Goal: Check status: Check status

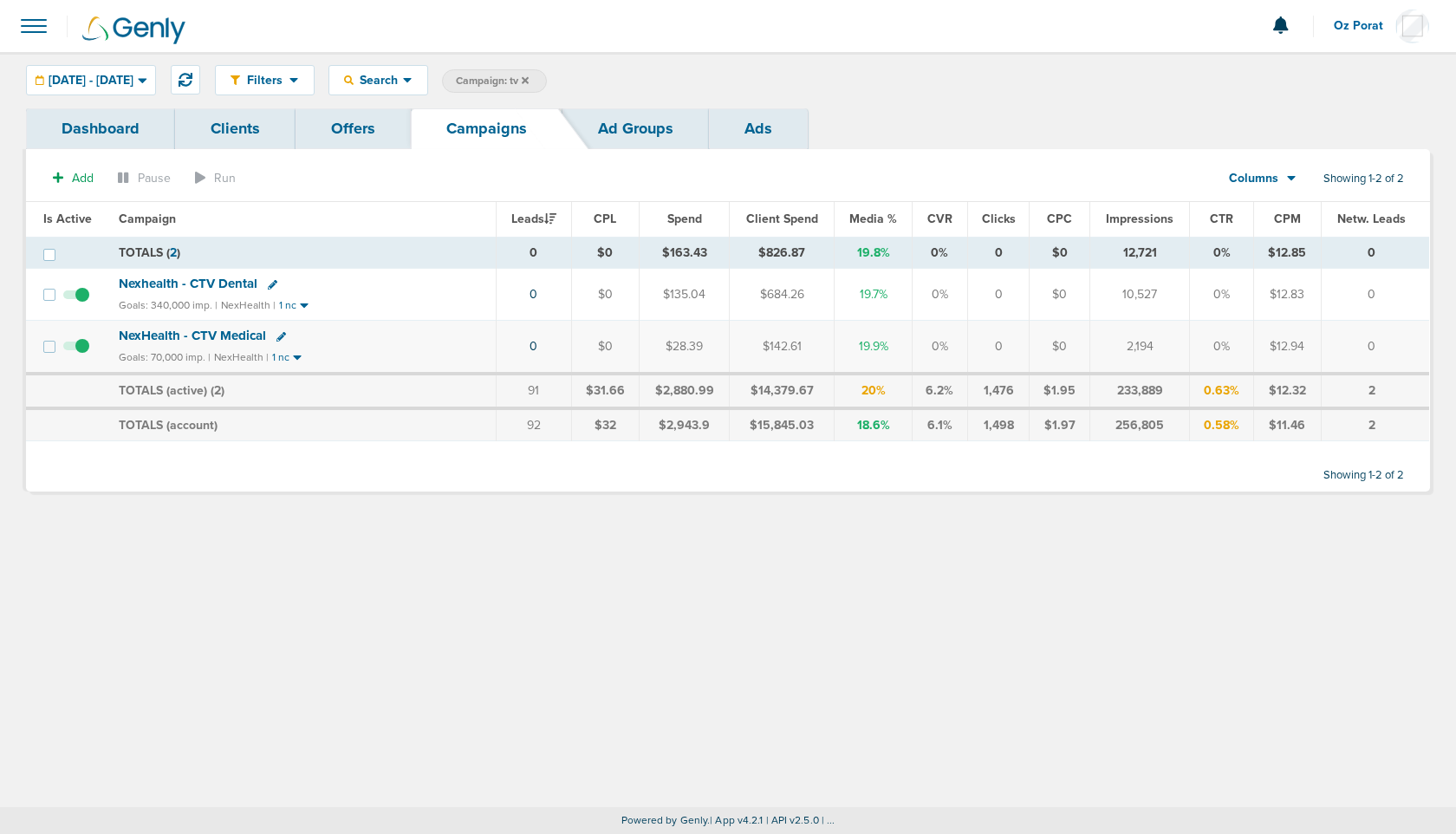
click at [529, 77] on icon at bounding box center [524, 79] width 6 height 6
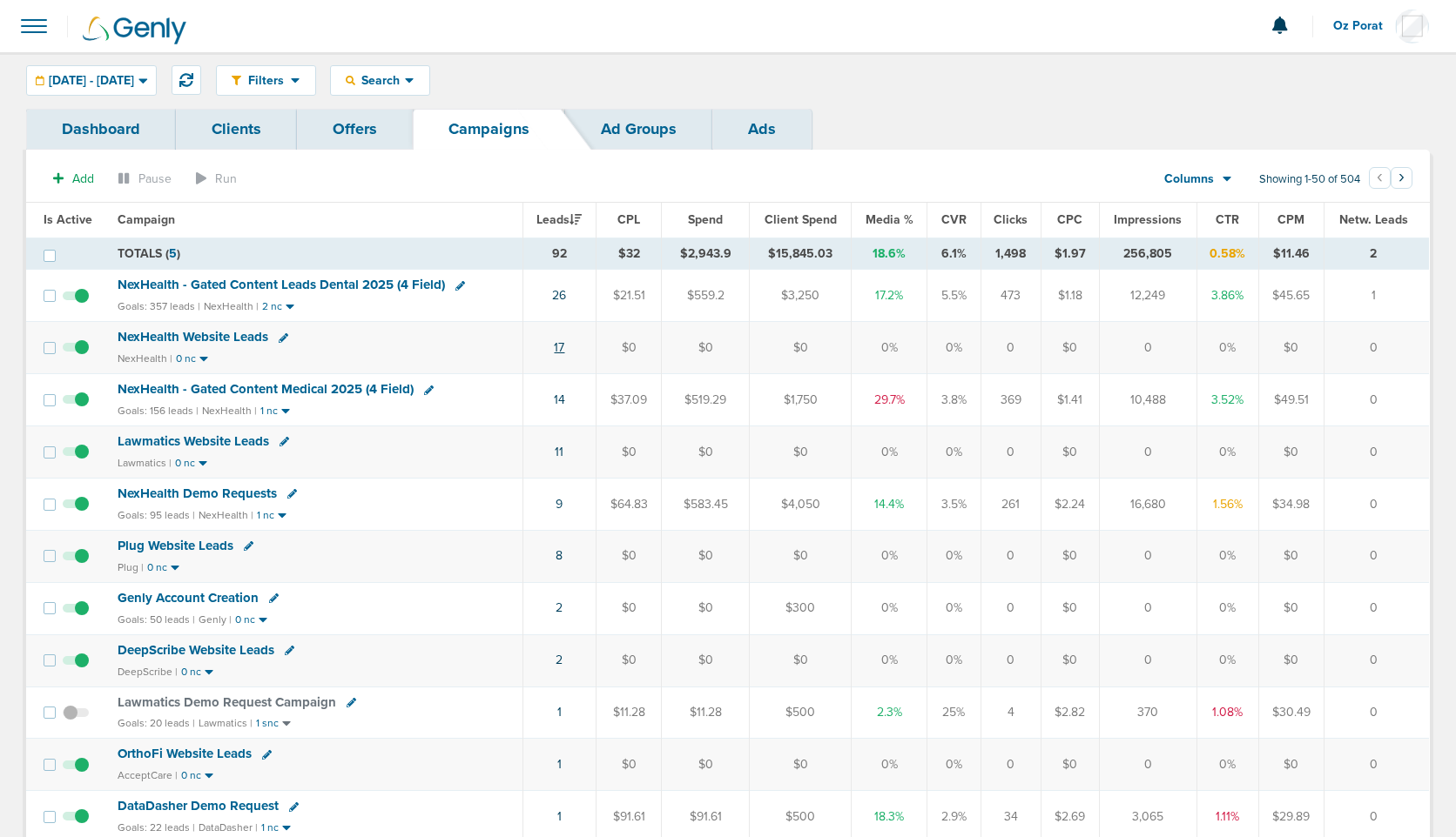
click at [560, 346] on link "17" at bounding box center [558, 348] width 10 height 15
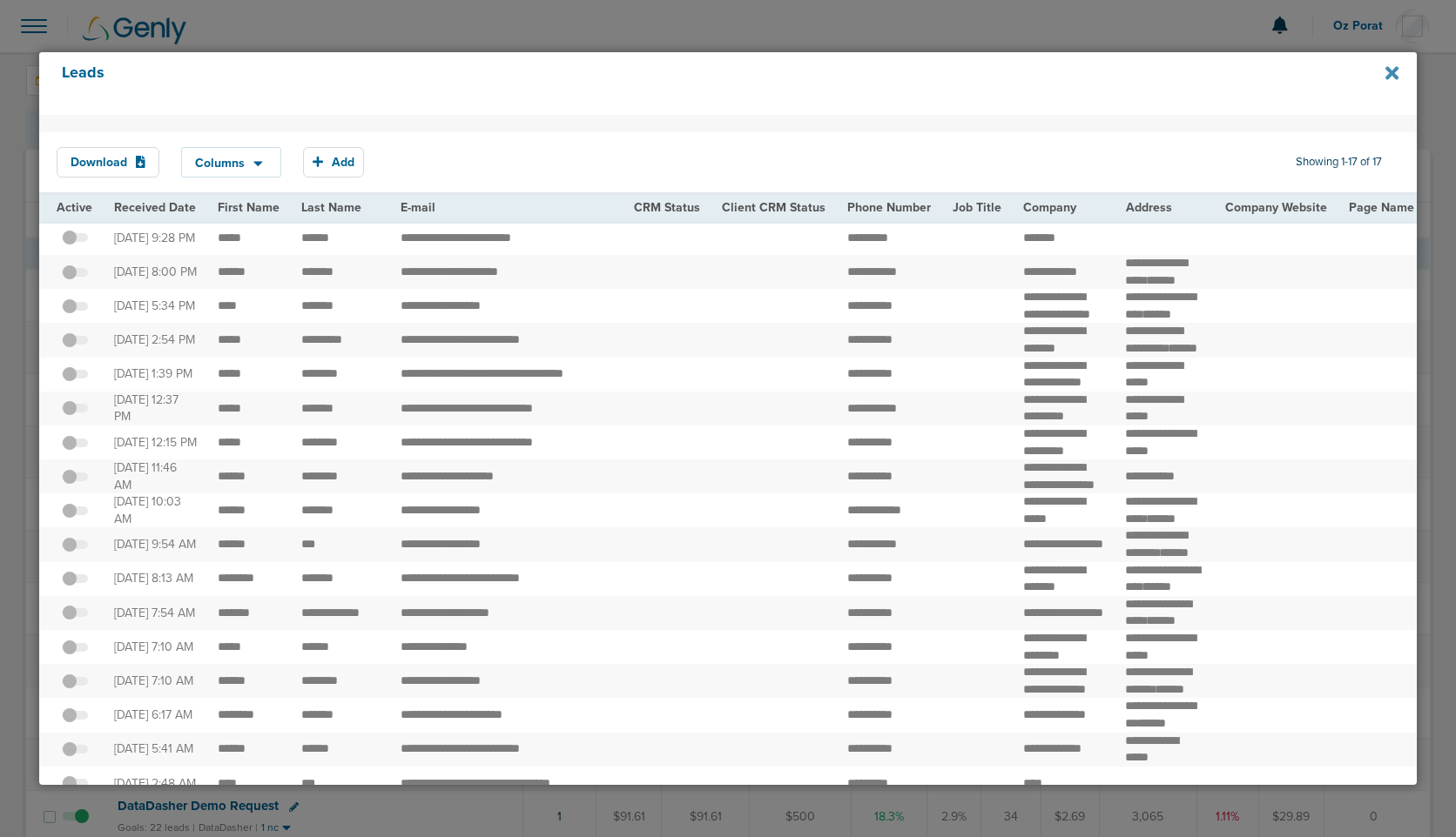
click at [1391, 73] on icon at bounding box center [1392, 73] width 13 height 13
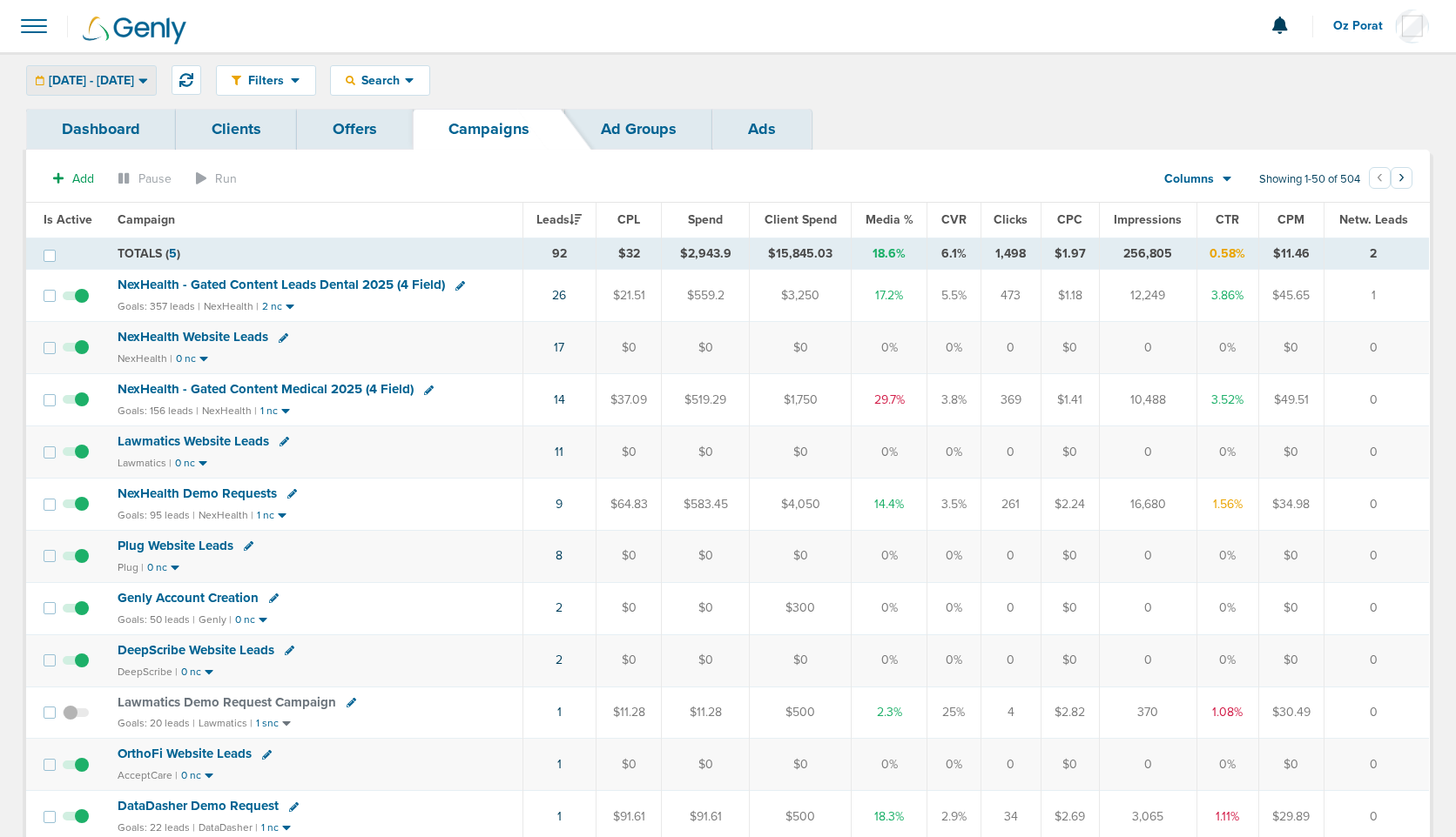
click at [134, 82] on span "[DATE] - [DATE]" at bounding box center [91, 80] width 86 height 12
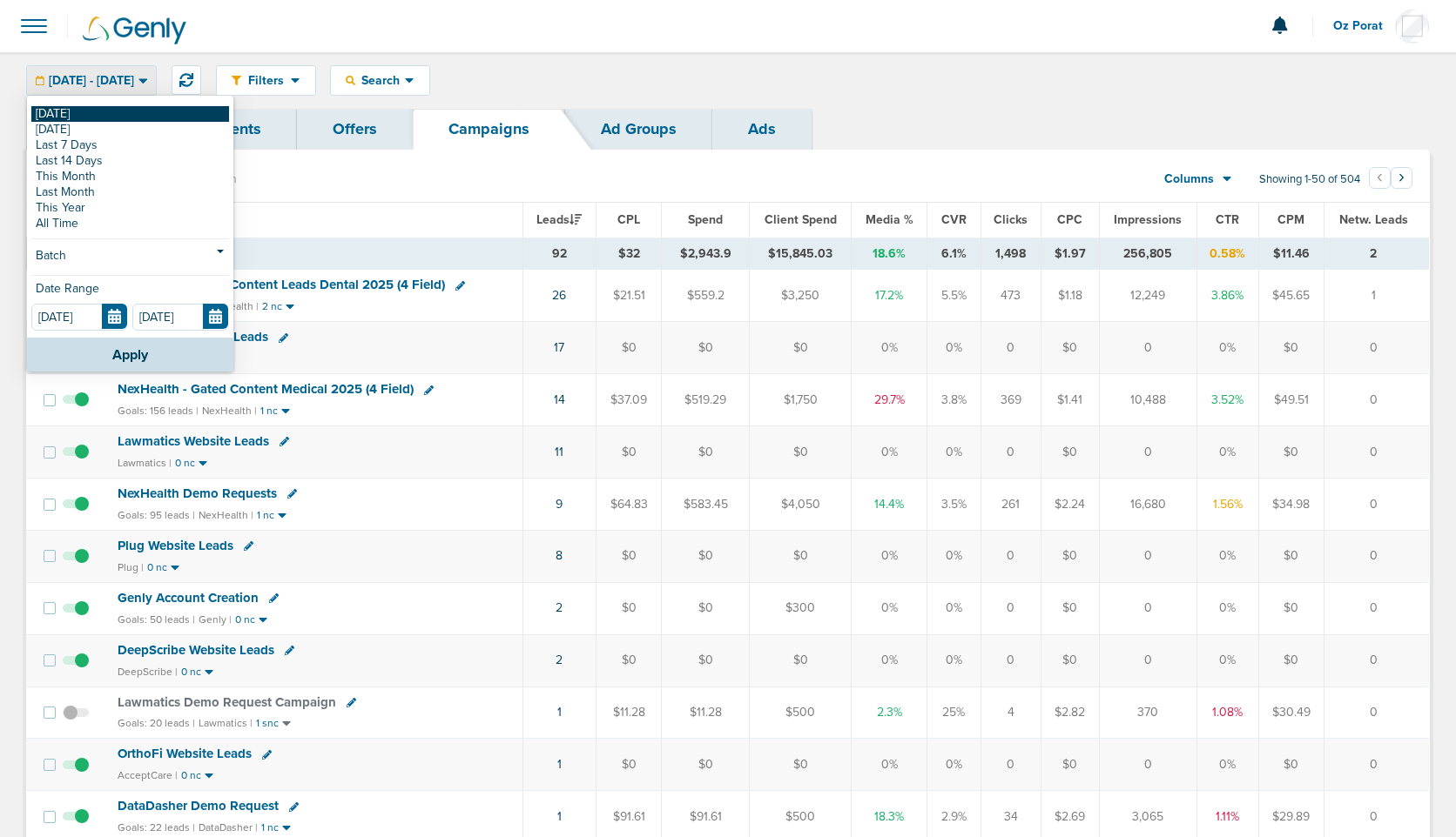
click at [102, 107] on link "[DATE]" at bounding box center [130, 113] width 197 height 16
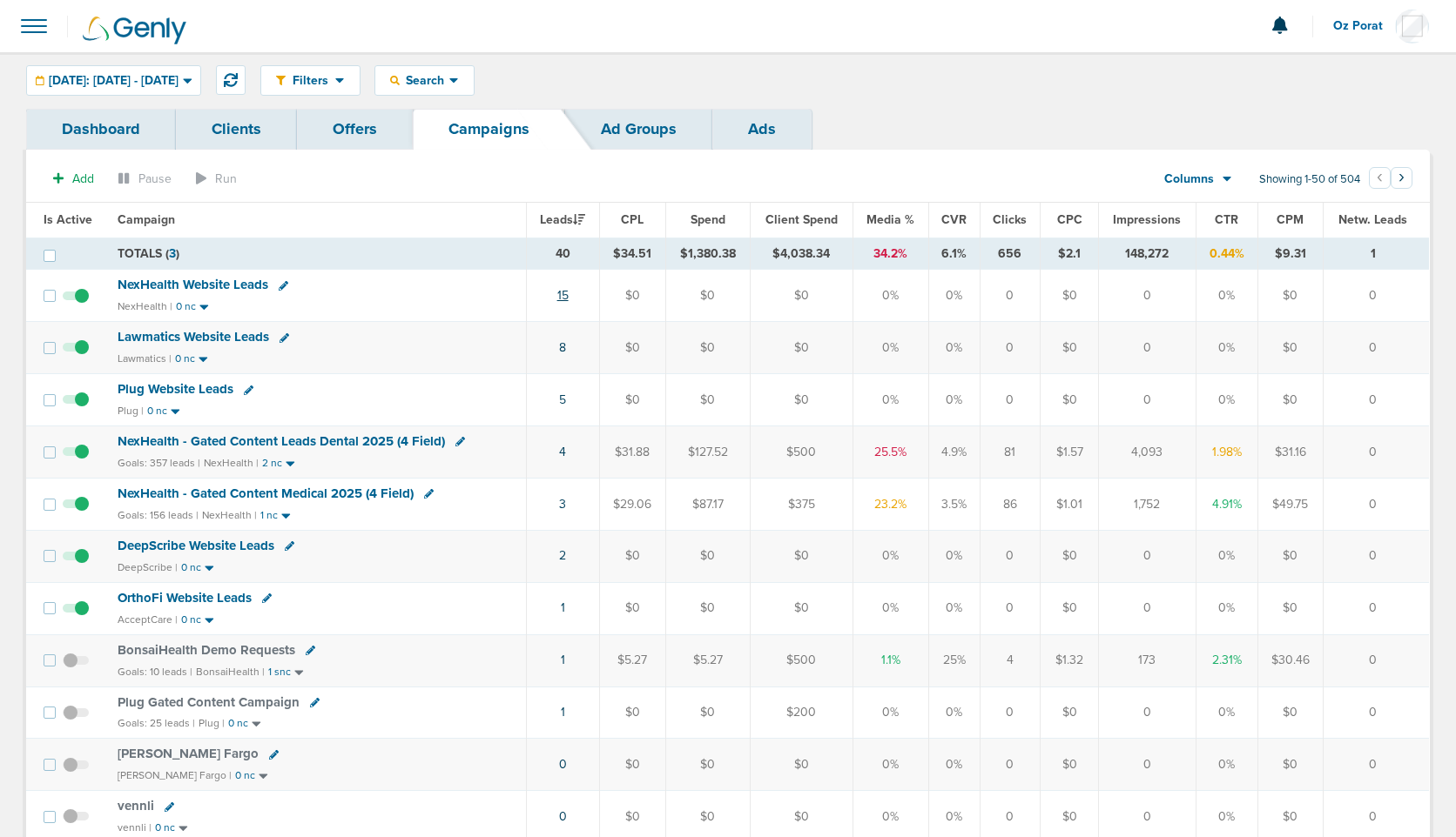
click at [566, 293] on link "15" at bounding box center [563, 296] width 11 height 15
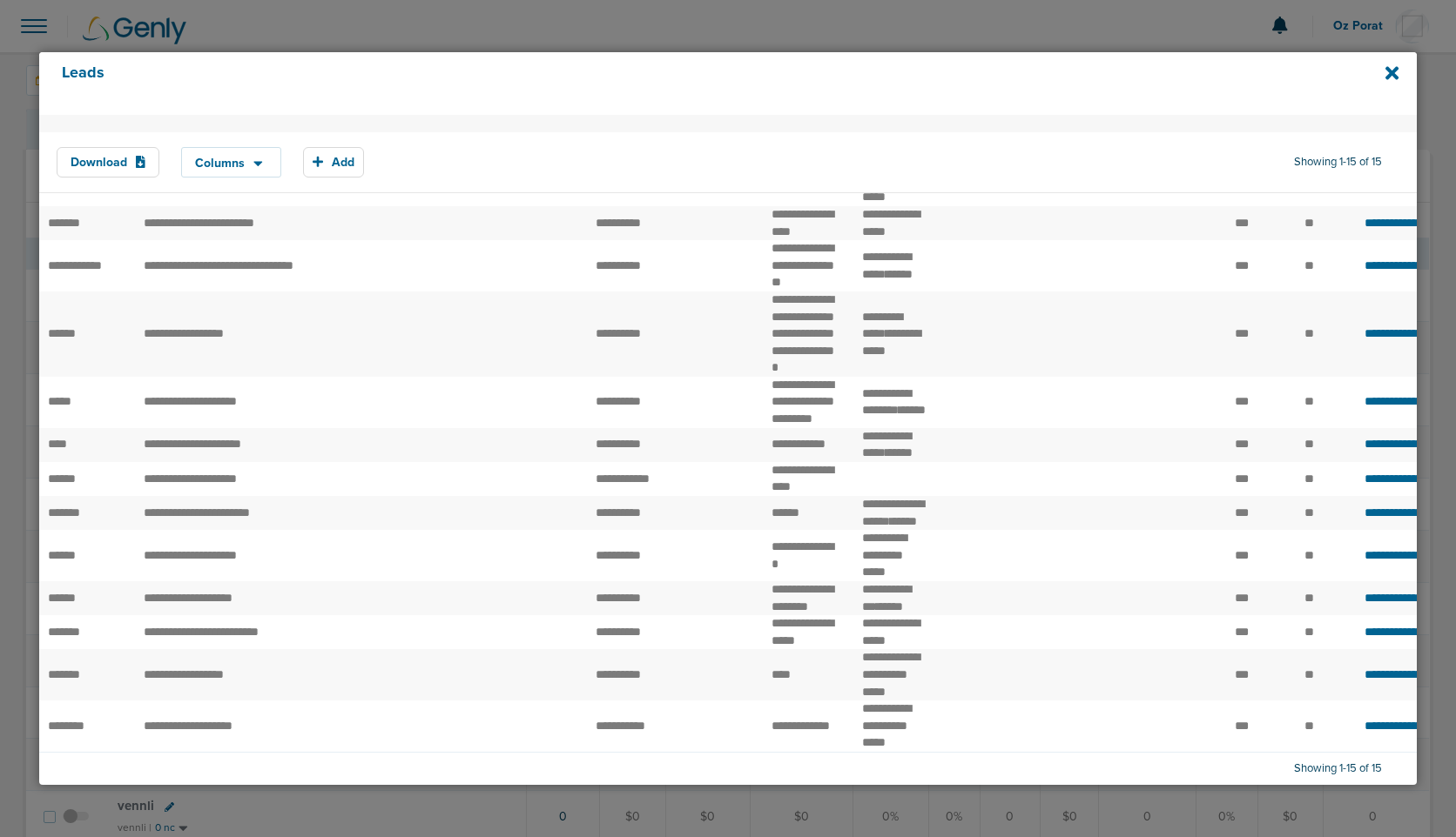
scroll to position [379, 0]
click at [1389, 75] on icon at bounding box center [1392, 73] width 13 height 13
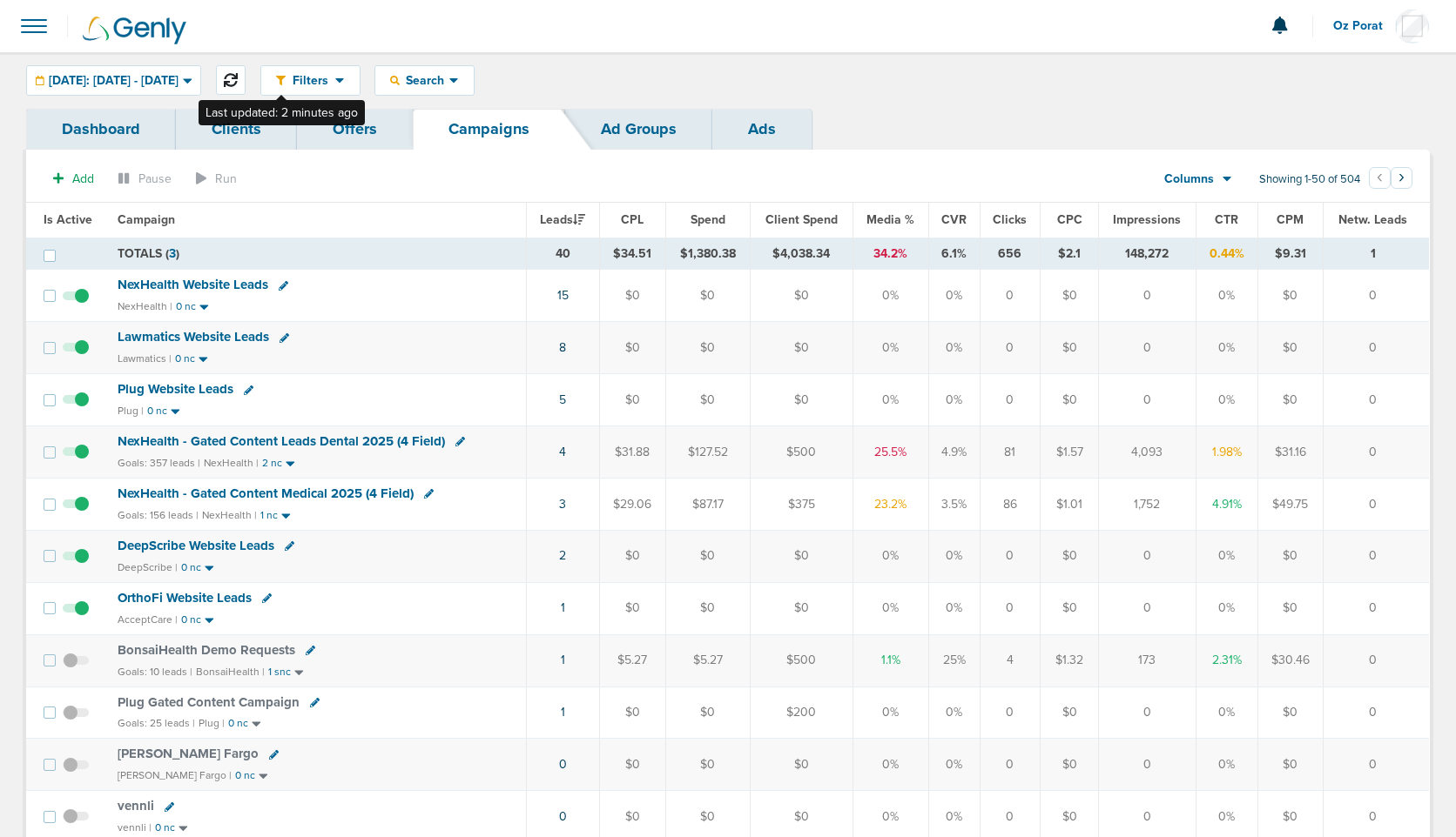
click at [238, 79] on icon at bounding box center [231, 80] width 14 height 14
click at [564, 658] on link "1" at bounding box center [561, 660] width 5 height 15
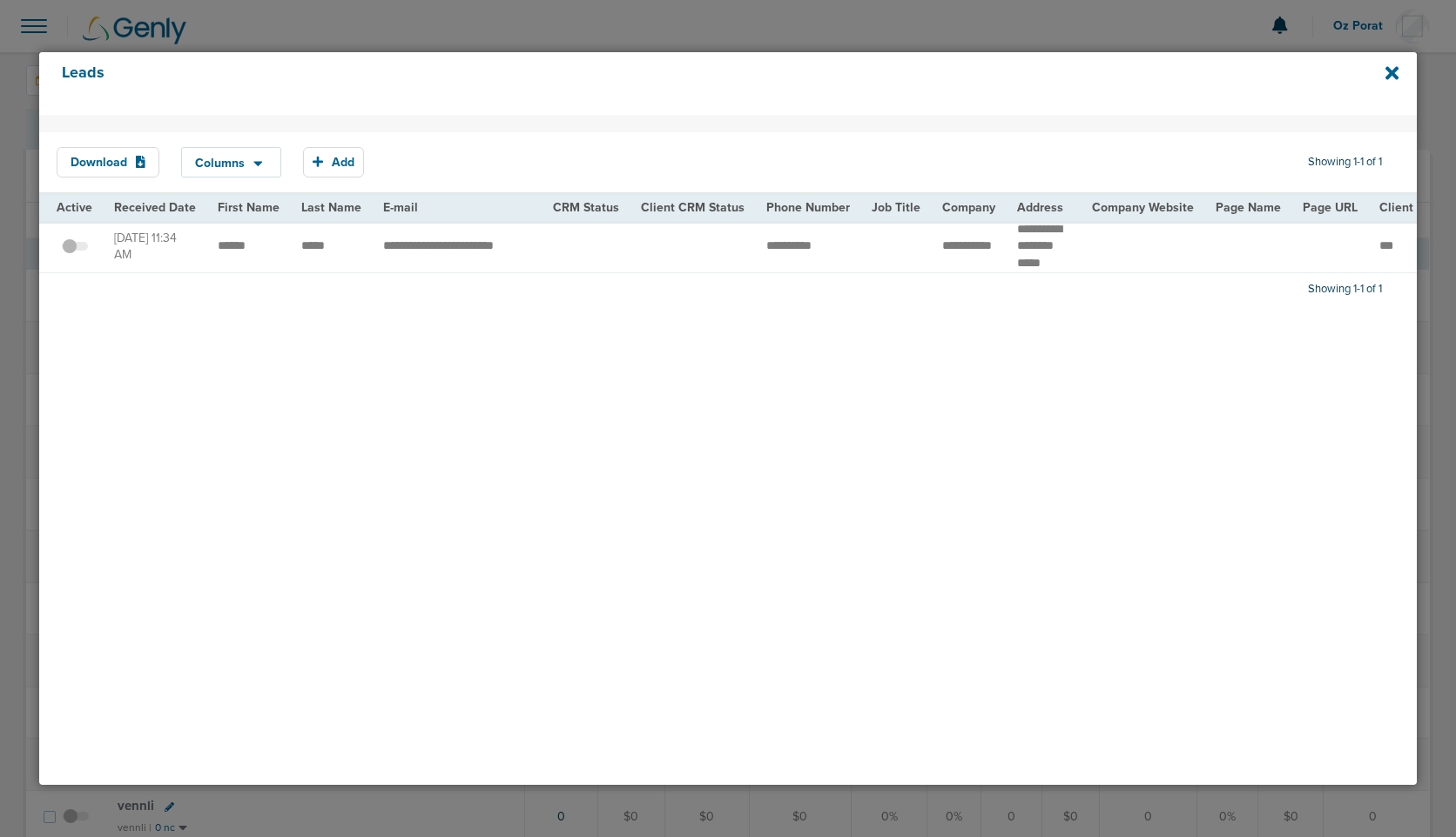
click at [81, 255] on span at bounding box center [74, 255] width 26 height 0
click at [74, 250] on input "checkbox" at bounding box center [74, 250] width 0 height 0
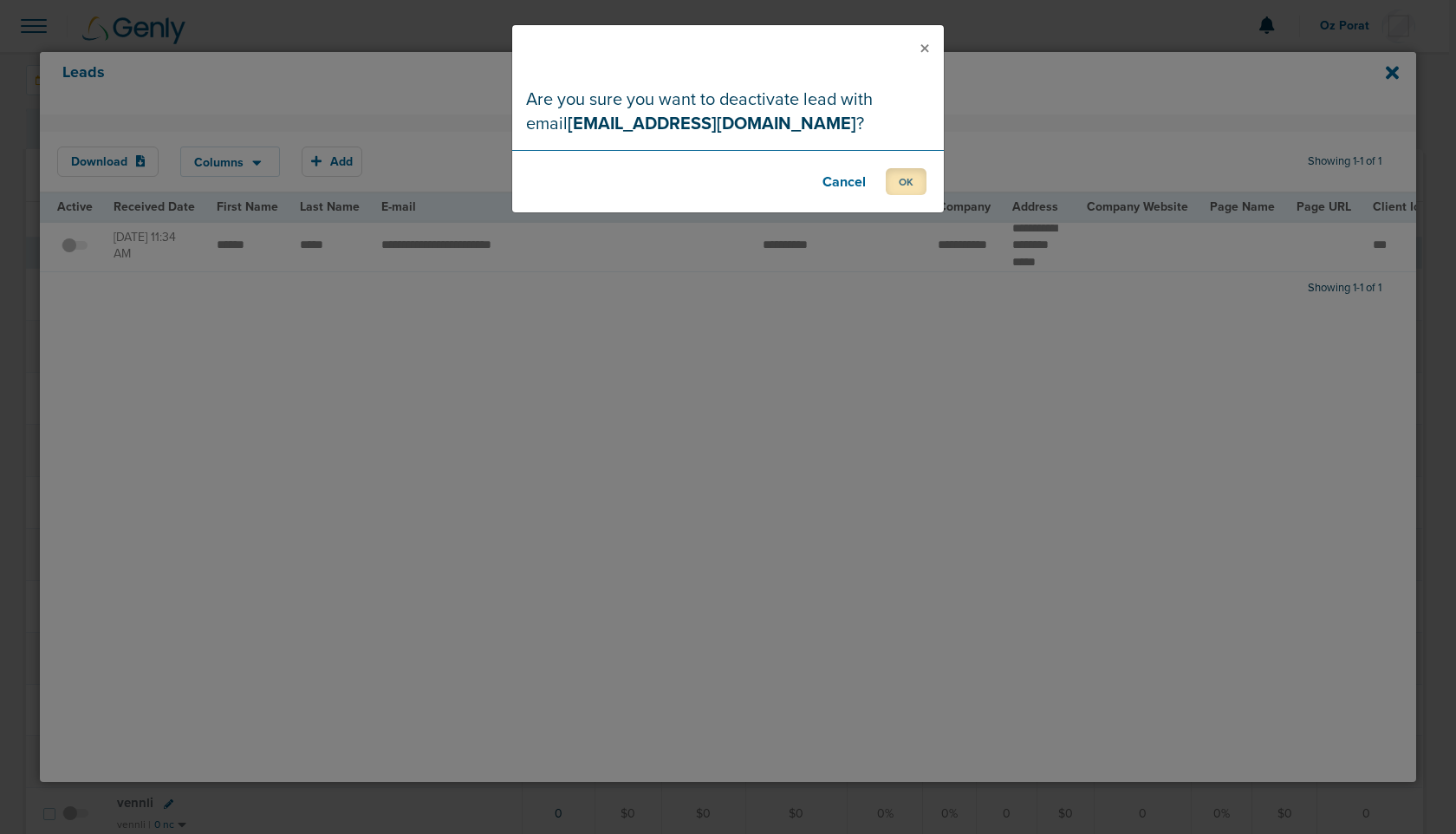
click at [897, 171] on button "OK" at bounding box center [907, 182] width 41 height 27
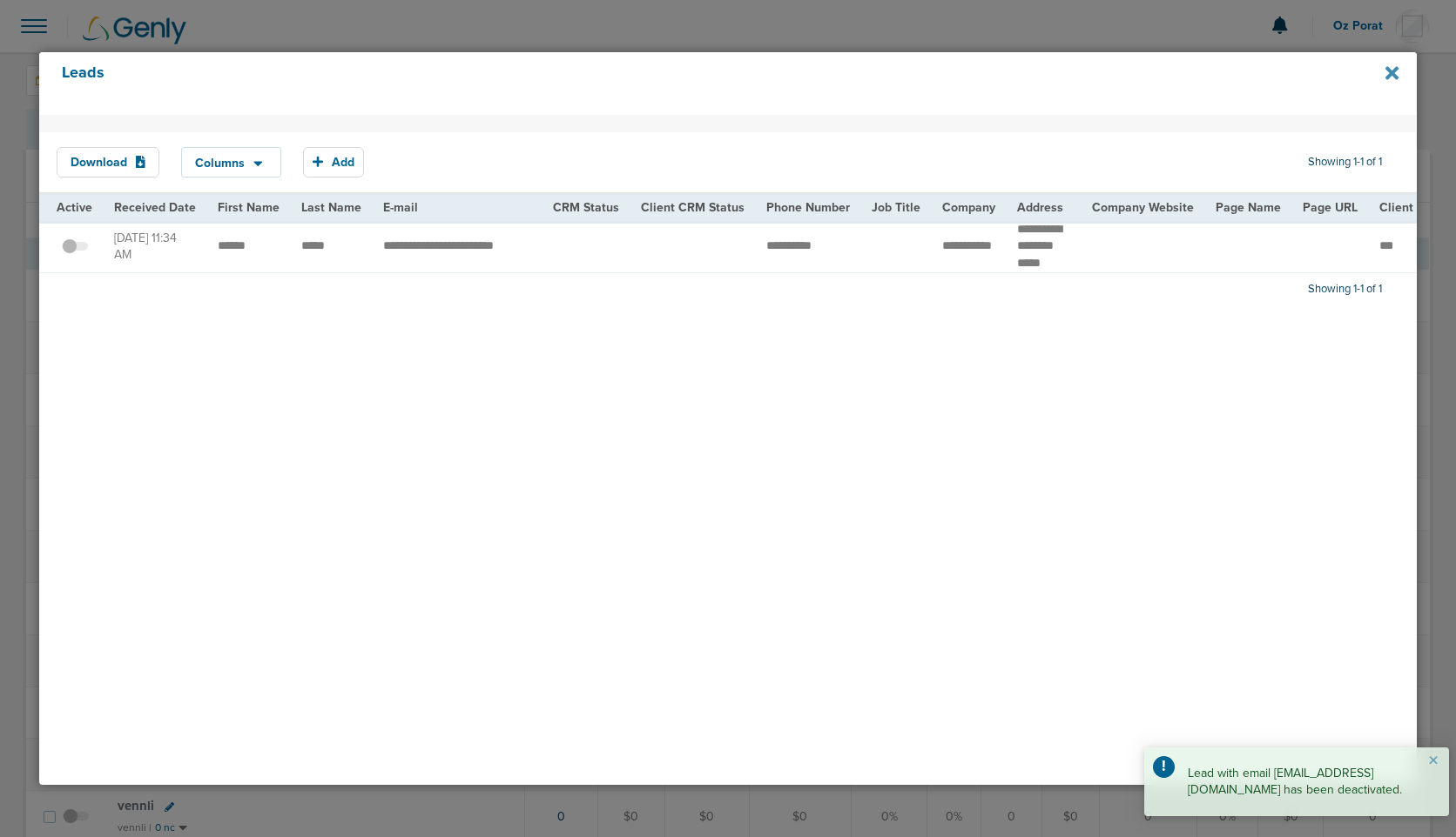
click at [1386, 73] on icon at bounding box center [1392, 73] width 13 height 20
